Goal: Information Seeking & Learning: Learn about a topic

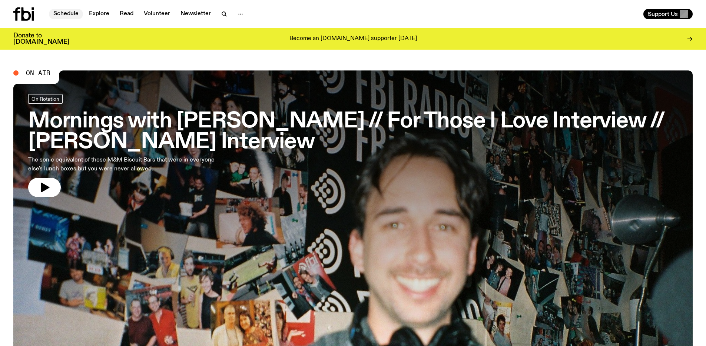
click at [73, 13] on link "Schedule" at bounding box center [66, 14] width 34 height 10
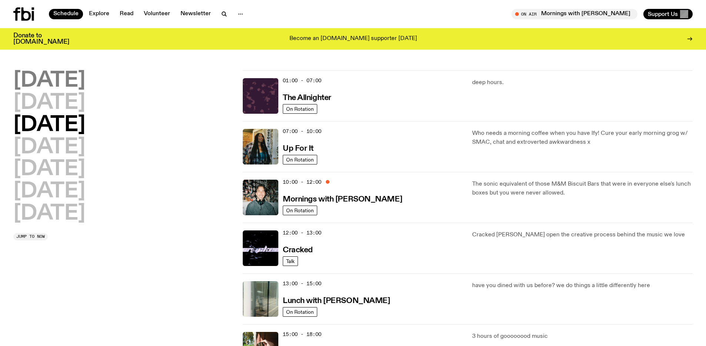
click at [58, 83] on h2 "Monday" at bounding box center [49, 80] width 72 height 21
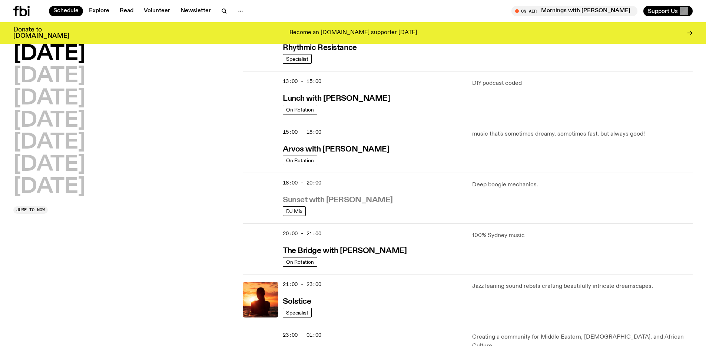
scroll to position [207, 0]
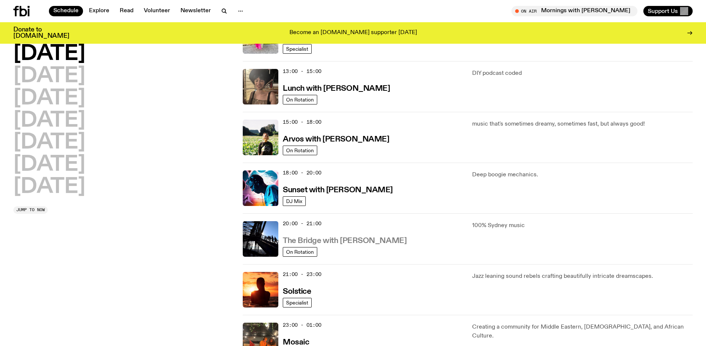
click at [356, 241] on h3 "The Bridge with Amelia Sparke" at bounding box center [345, 241] width 124 height 8
click at [76, 79] on h2 "Tuesday" at bounding box center [49, 76] width 72 height 21
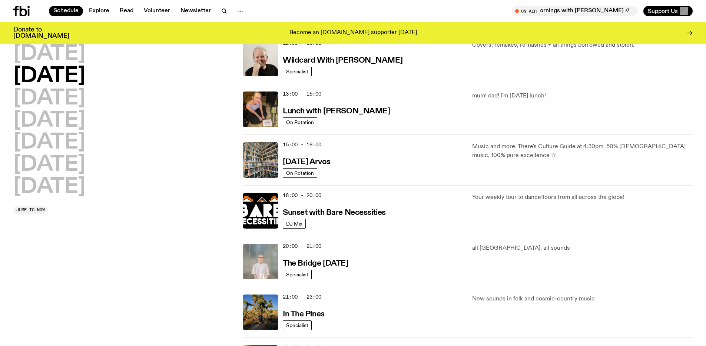
scroll to position [205, 0]
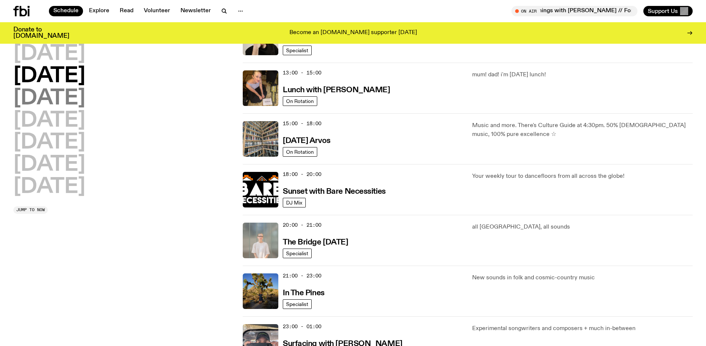
click at [62, 100] on h2 "Wednesday" at bounding box center [49, 98] width 72 height 21
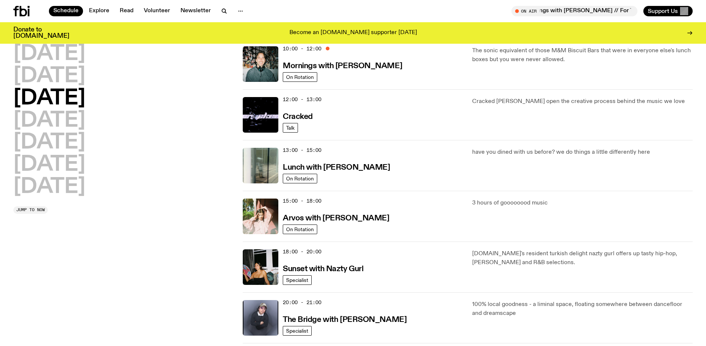
scroll to position [273, 0]
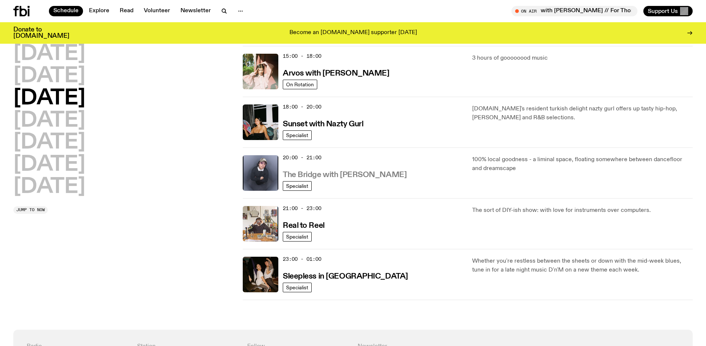
click at [332, 177] on h3 "The Bridge with [PERSON_NAME]" at bounding box center [345, 175] width 124 height 8
click at [41, 115] on h2 "Thursday" at bounding box center [49, 121] width 72 height 21
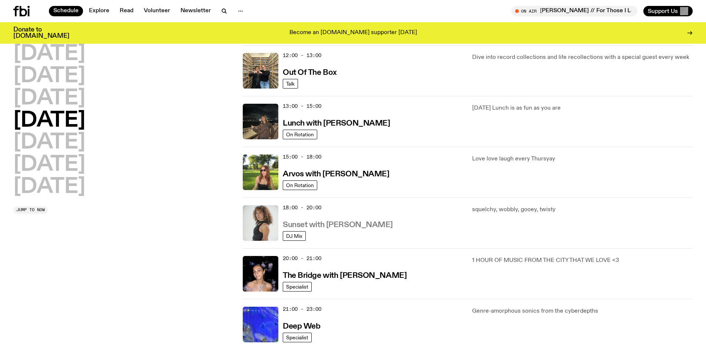
scroll to position [174, 0]
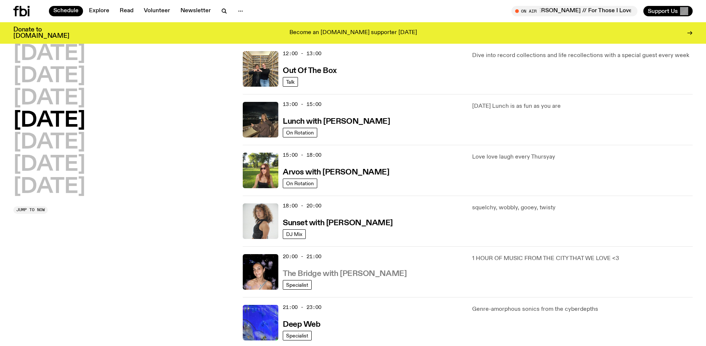
click at [348, 274] on h3 "The Bridge with Kez Finn" at bounding box center [345, 274] width 124 height 8
click at [67, 147] on h2 "Friday" at bounding box center [49, 142] width 72 height 21
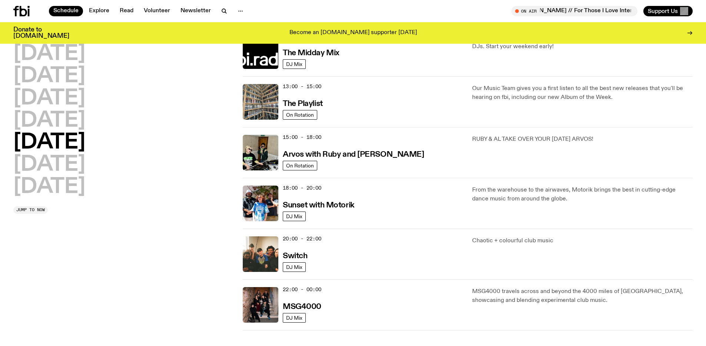
scroll to position [195, 0]
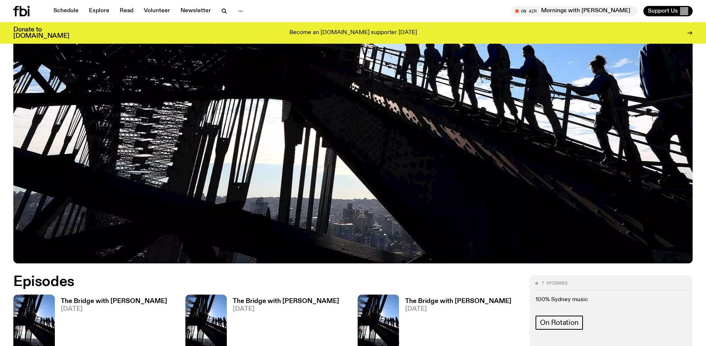
scroll to position [378, 0]
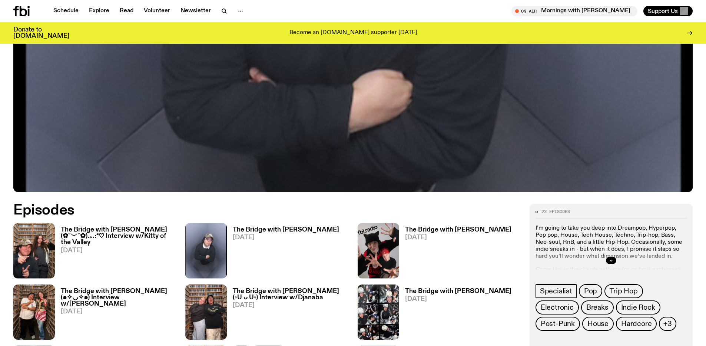
scroll to position [297, 0]
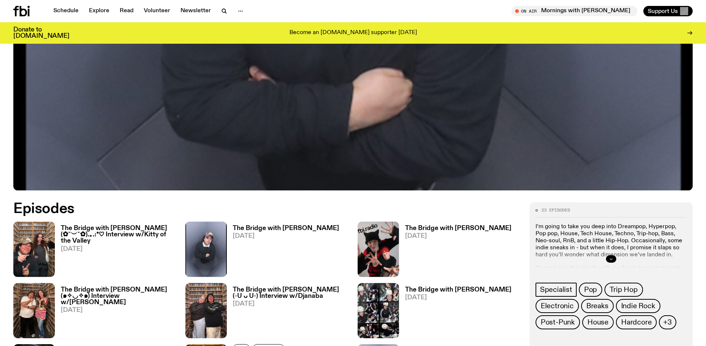
click at [607, 258] on button "button" at bounding box center [611, 258] width 10 height 7
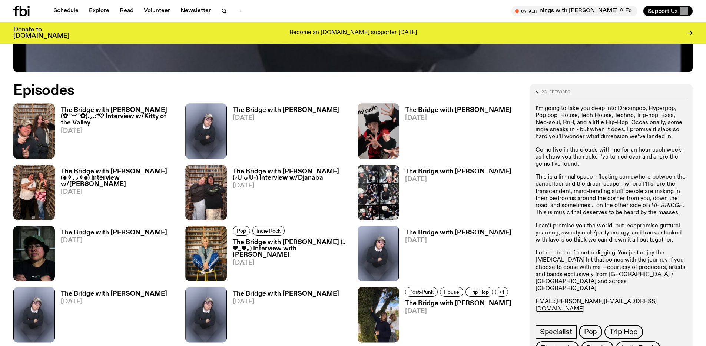
scroll to position [419, 0]
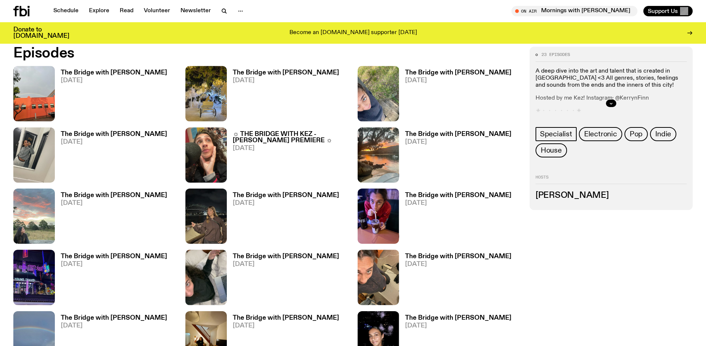
scroll to position [447, 0]
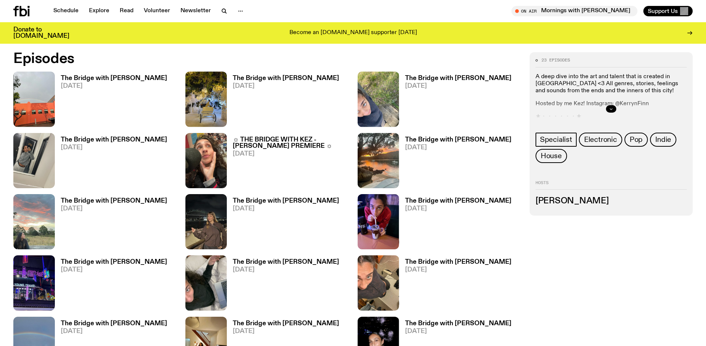
click at [609, 108] on icon "button" at bounding box center [611, 109] width 4 height 4
